Goal: Task Accomplishment & Management: Use online tool/utility

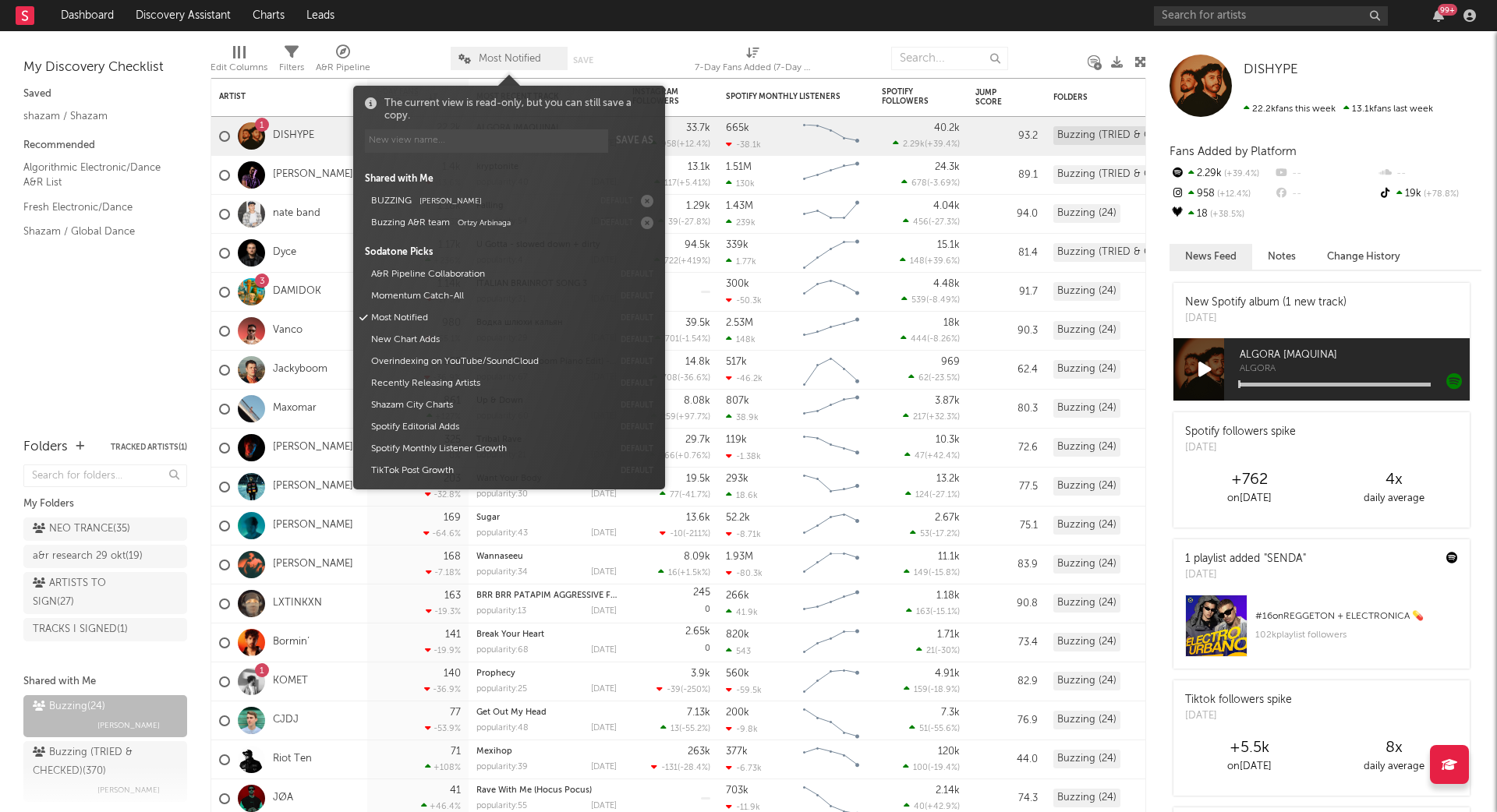
click at [500, 63] on span "Most Notified" at bounding box center [509, 59] width 117 height 23
click at [411, 200] on button "BUZZING [PERSON_NAME]" at bounding box center [479, 201] width 227 height 22
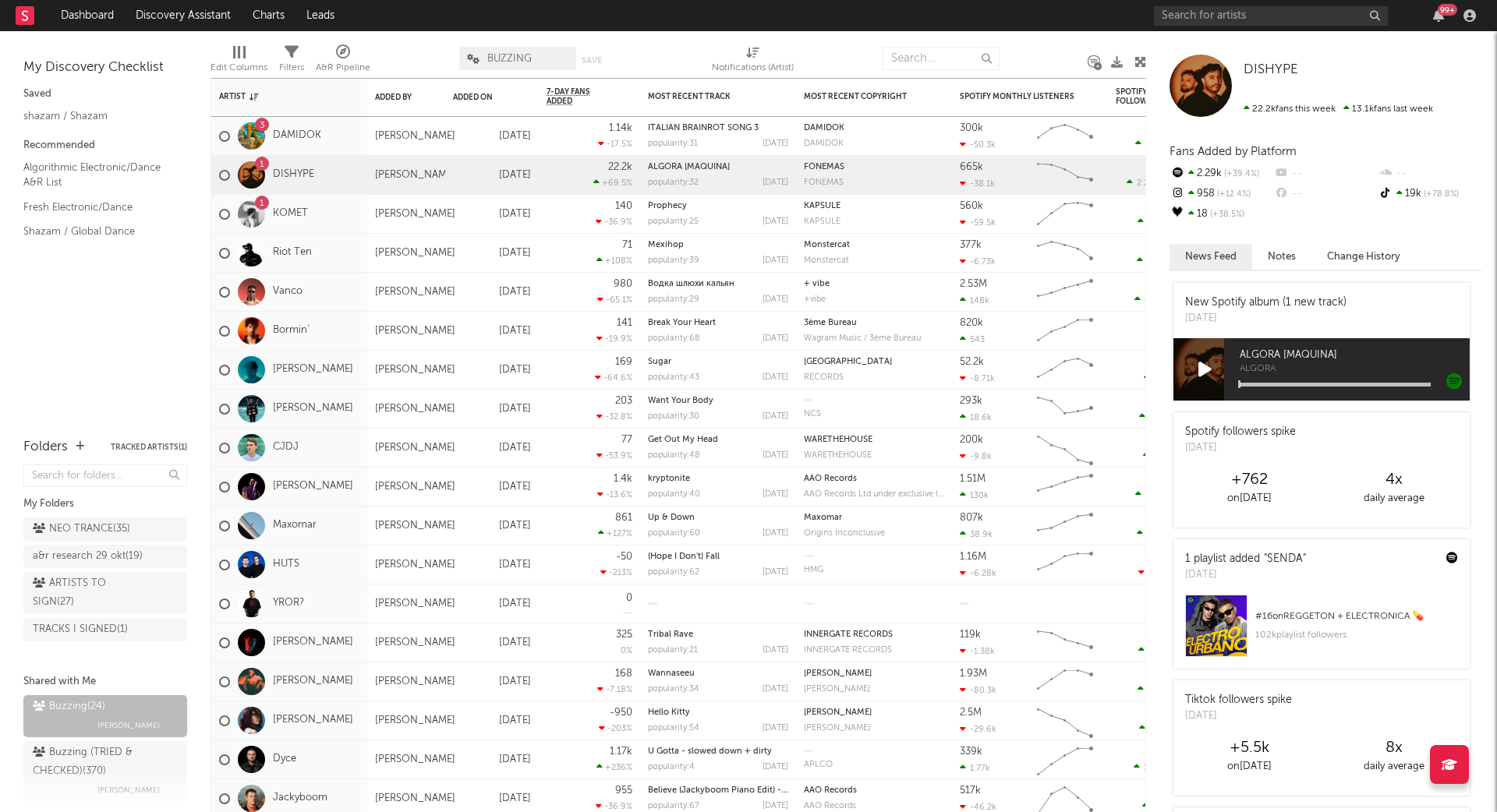
click at [400, 49] on div at bounding box center [415, 59] width 66 height 39
click at [480, 100] on div "Added On" at bounding box center [481, 98] width 55 height 10
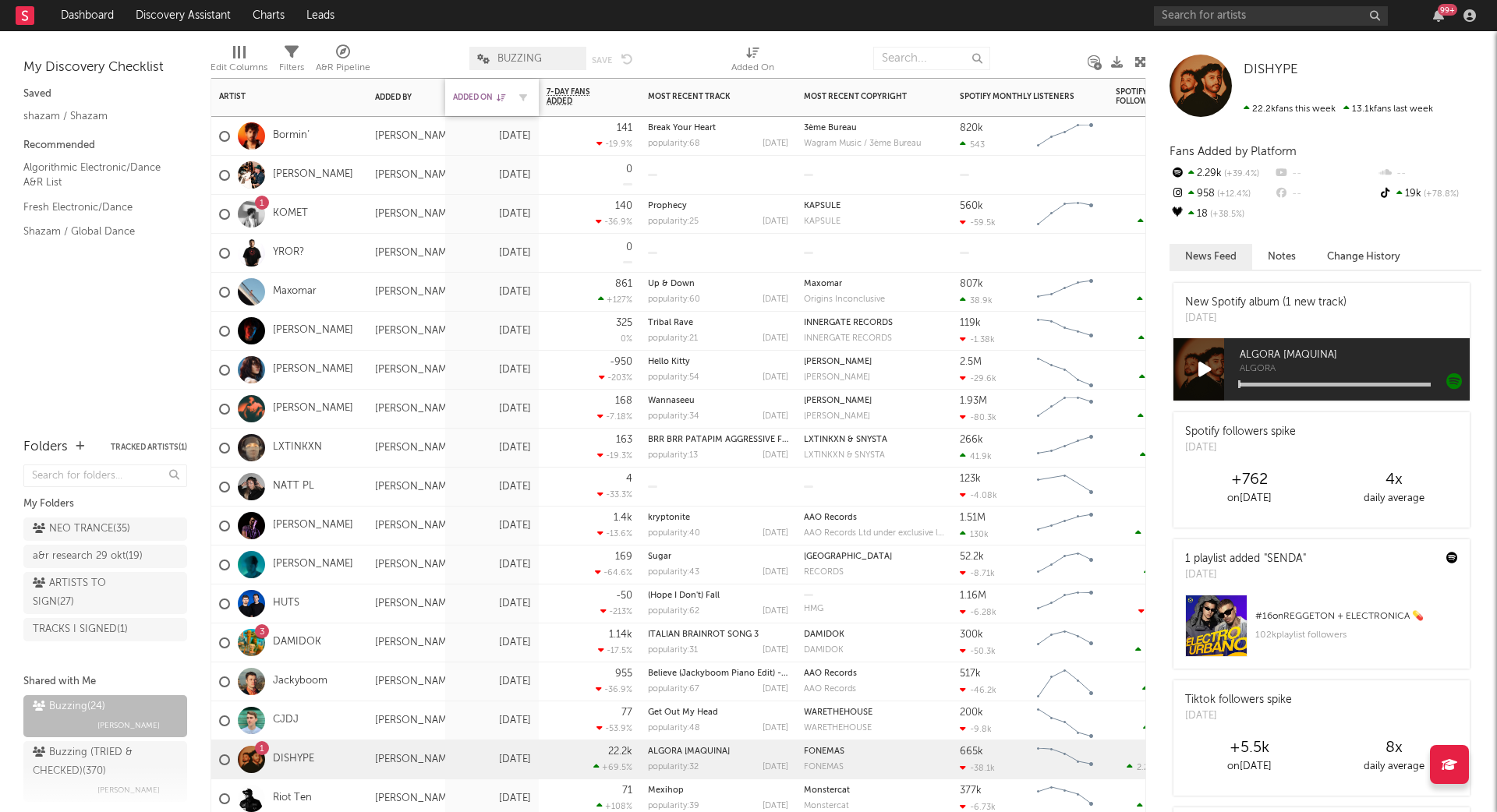
click at [480, 100] on div "Added On" at bounding box center [481, 98] width 55 height 10
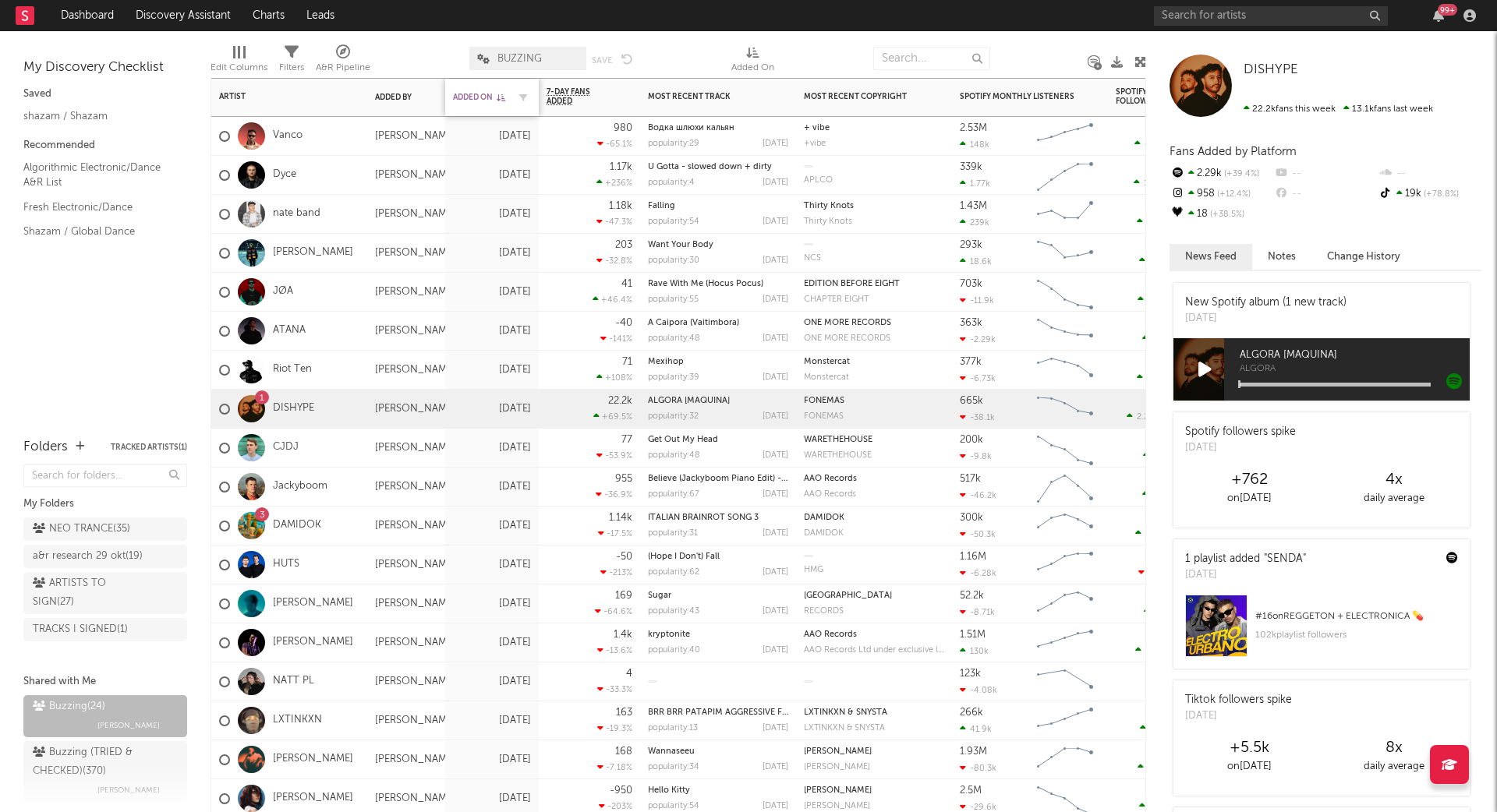
click at [480, 100] on div "Added On" at bounding box center [481, 98] width 55 height 10
